Goal: Transaction & Acquisition: Purchase product/service

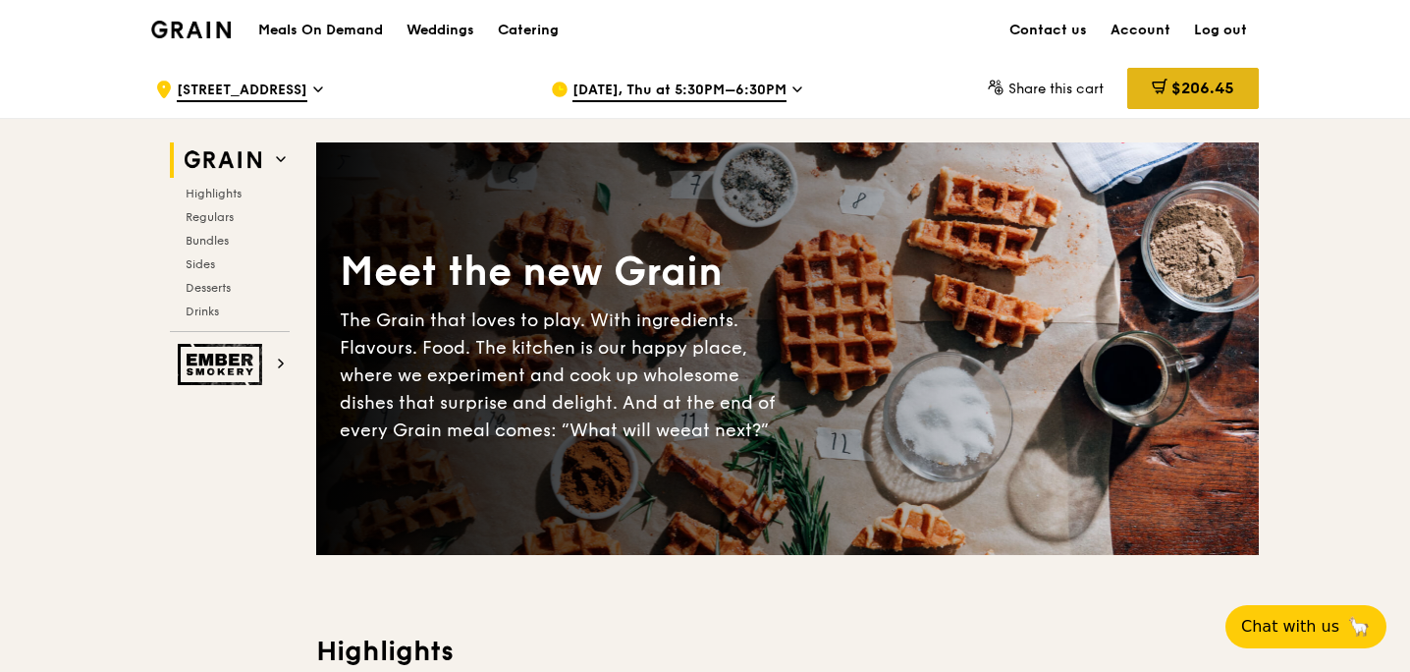
click at [695, 95] on span "$206.45" at bounding box center [1202, 88] width 63 height 19
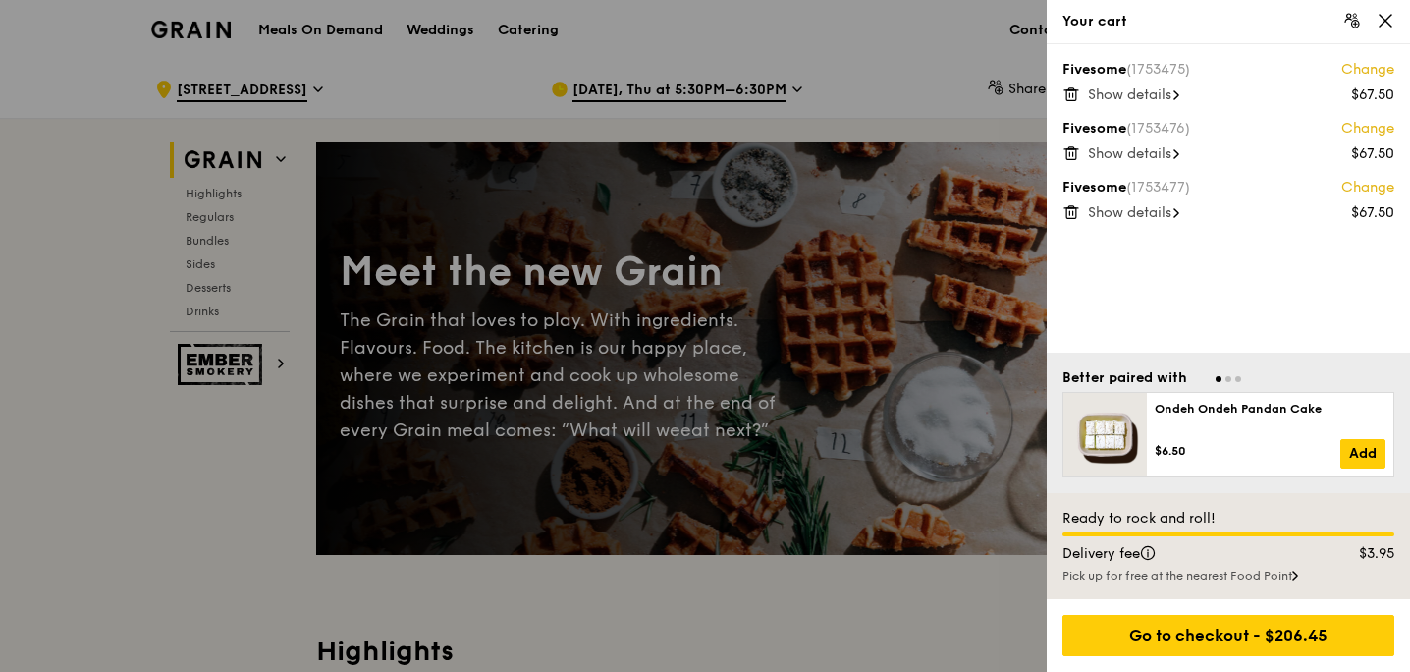
click at [695, 209] on span "Show details" at bounding box center [1129, 212] width 83 height 17
click at [695, 236] on div "5x Grilled Farm Fresh Chicken" at bounding box center [1241, 237] width 306 height 20
click at [695, 217] on div "Hide details" at bounding box center [1241, 213] width 306 height 20
click at [695, 217] on span "Show details" at bounding box center [1129, 212] width 83 height 17
click at [695, 21] on icon at bounding box center [1355, 24] width 7 height 7
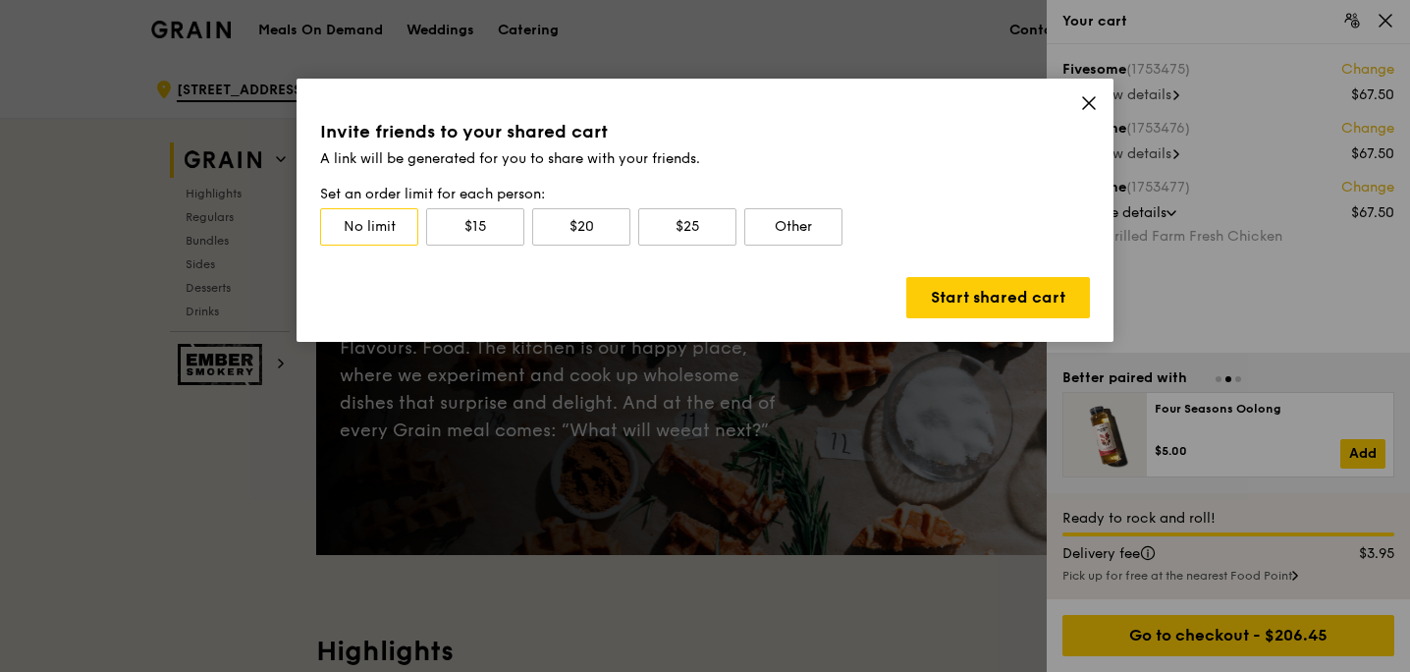
click at [695, 106] on icon at bounding box center [1089, 103] width 12 height 12
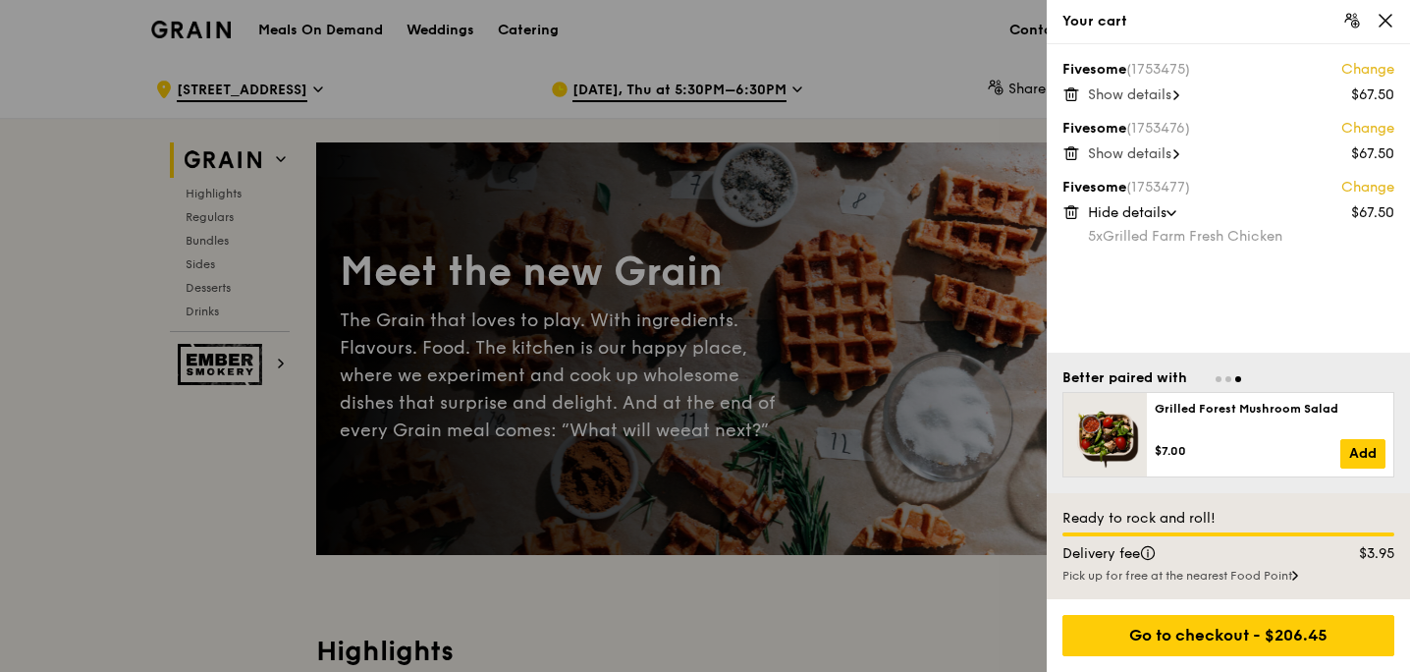
click at [695, 188] on link "Change" at bounding box center [1367, 188] width 53 height 20
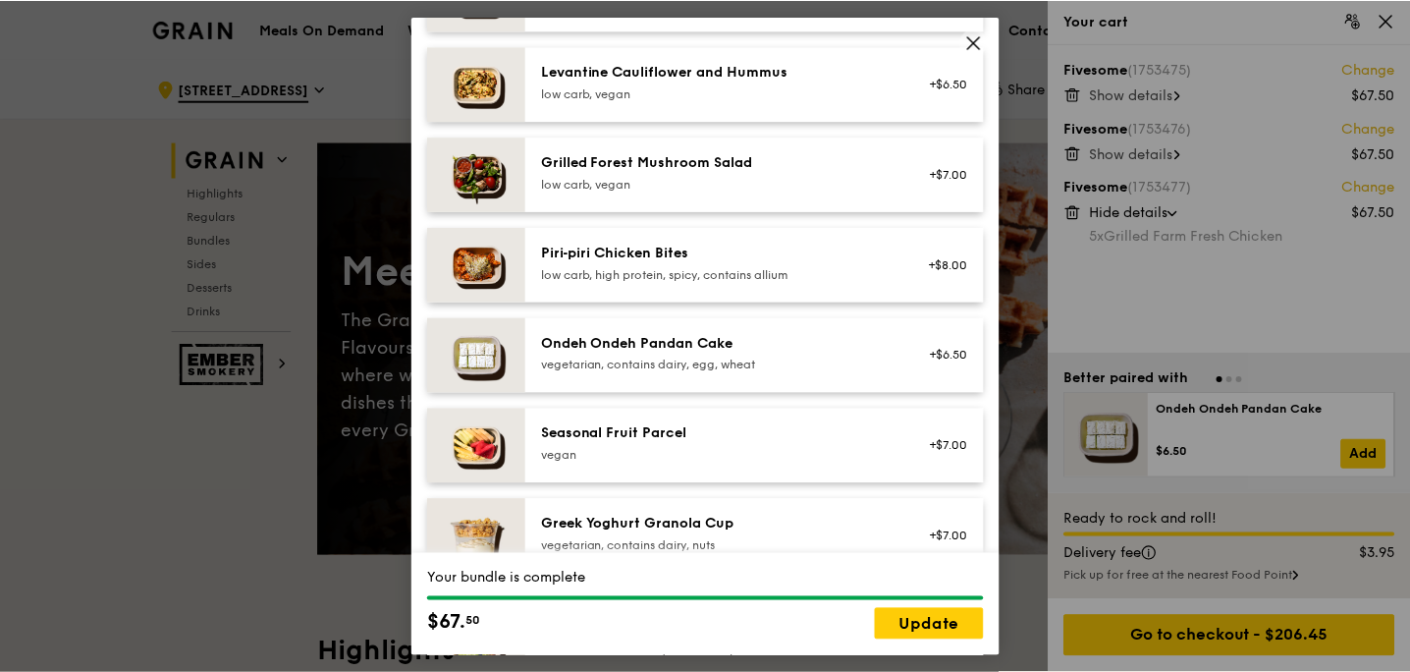
scroll to position [1270, 0]
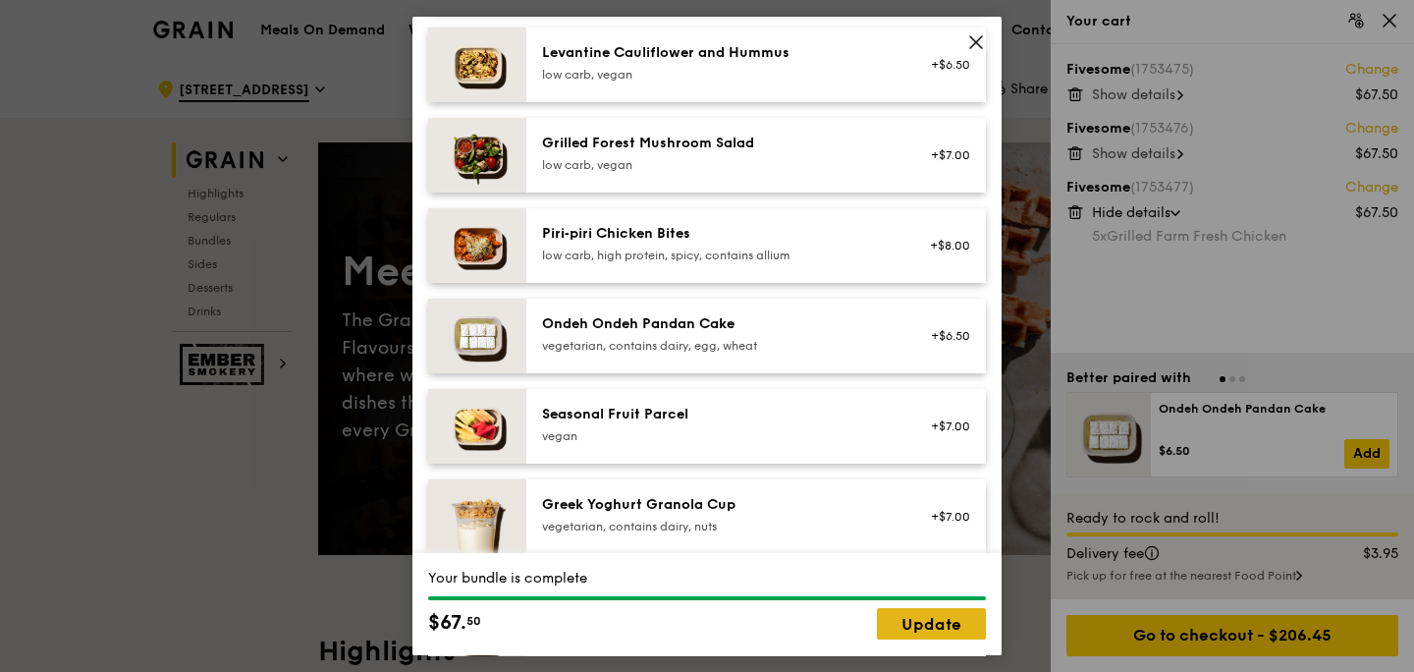
click at [695, 623] on link "Update" at bounding box center [931, 623] width 109 height 31
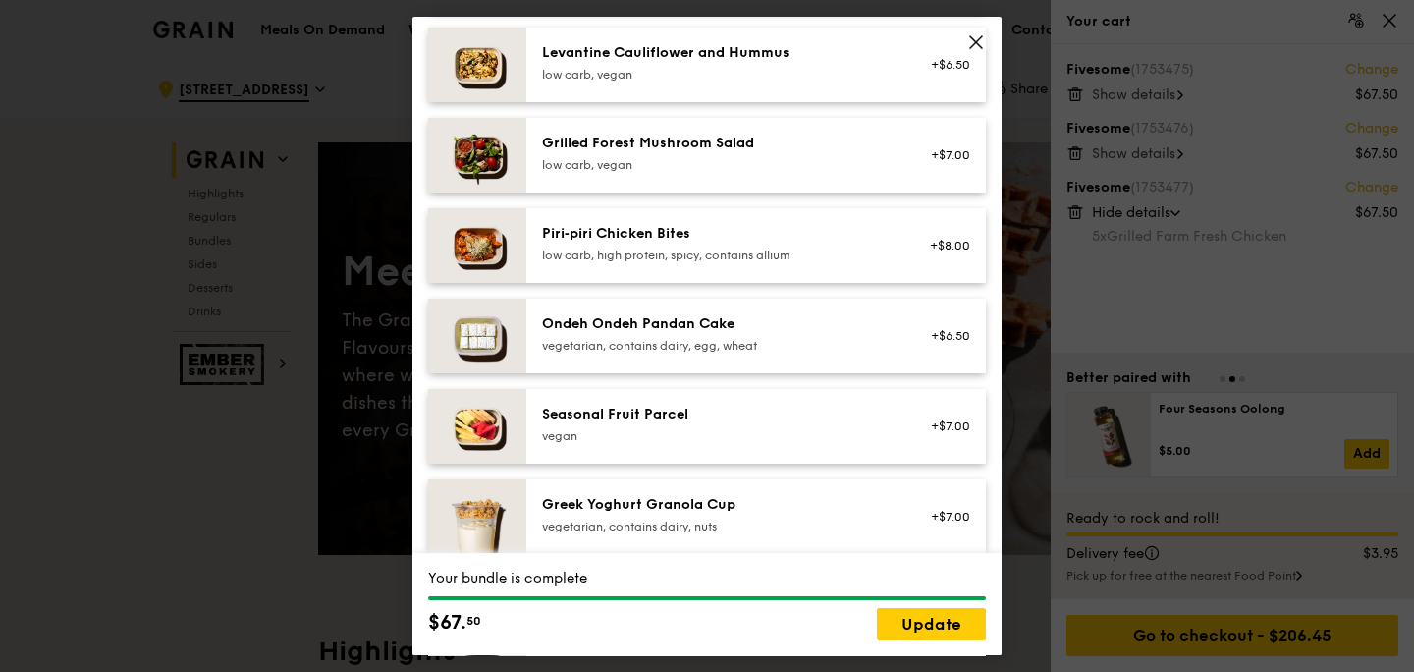
click at [695, 42] on icon at bounding box center [976, 42] width 18 height 18
